Goal: Check status: Check status

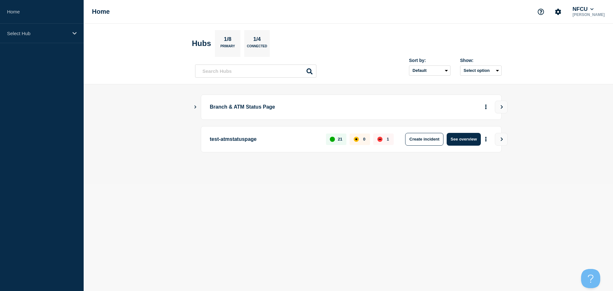
click at [195, 107] on icon "Show Connected Hubs" at bounding box center [195, 106] width 4 height 3
click at [194, 108] on icon "Show Connected Hubs" at bounding box center [195, 106] width 4 height 3
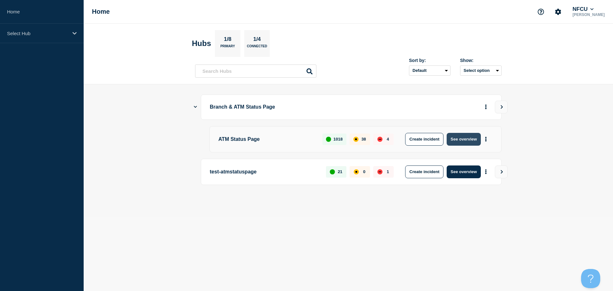
click at [475, 139] on button "See overview" at bounding box center [464, 139] width 34 height 13
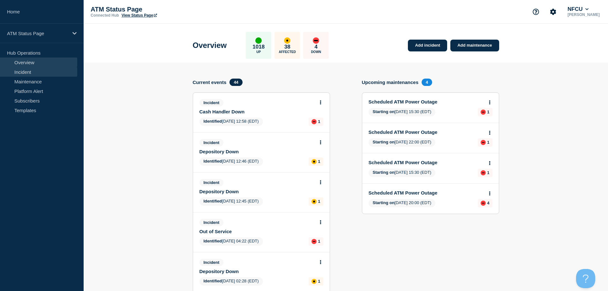
click at [39, 71] on link "Incident" at bounding box center [38, 72] width 77 height 10
